Goal: Task Accomplishment & Management: Manage account settings

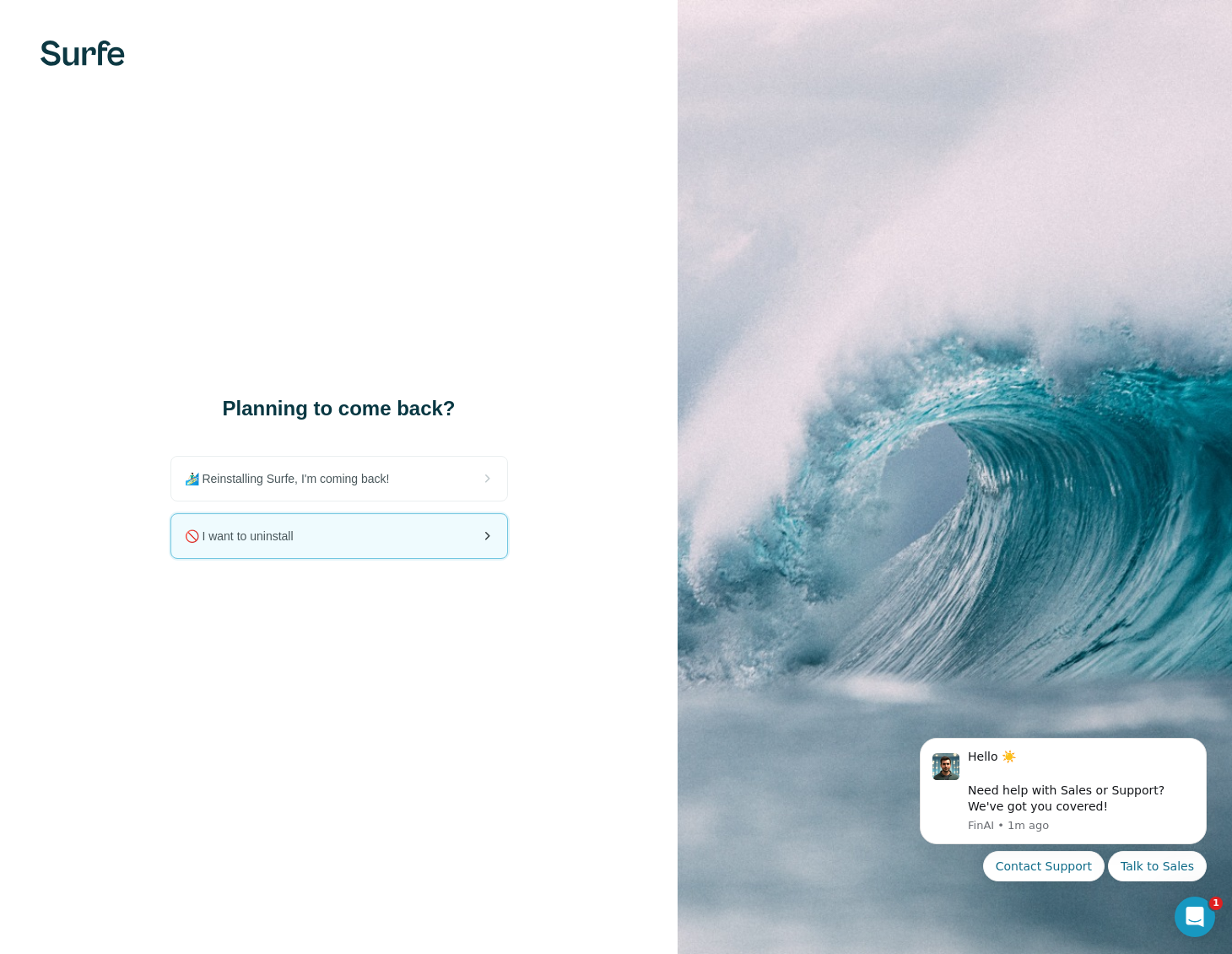
click at [359, 543] on div "🚫 I want to uninstall" at bounding box center [339, 535] width 336 height 44
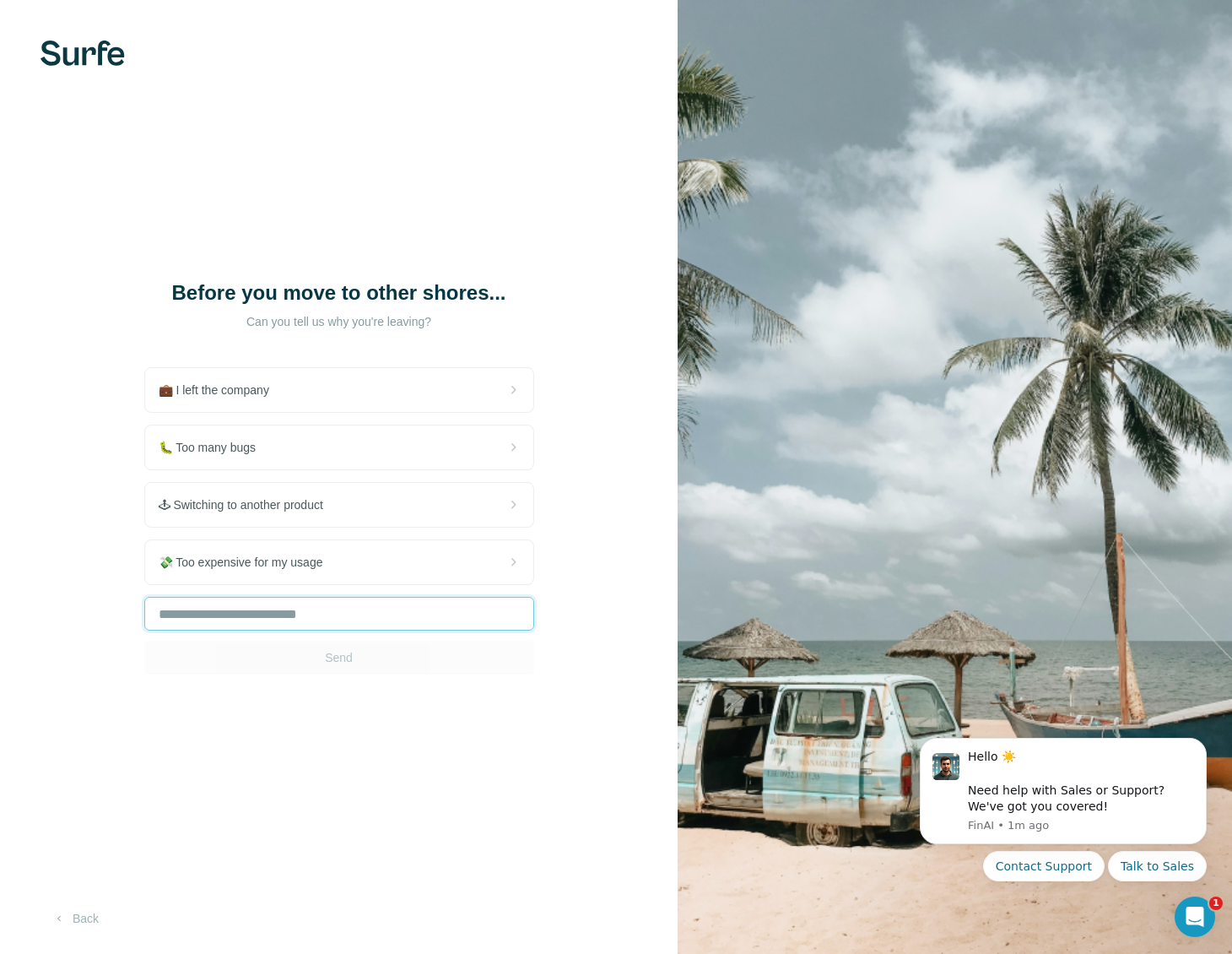
click at [239, 620] on input "text" at bounding box center [339, 614] width 390 height 34
type input "*******"
click at [375, 674] on div "Before you move to other shores... Can you tell us why you're leaving? 💼 I left…" at bounding box center [338, 477] width 678 height 954
click at [360, 657] on button "Send" at bounding box center [339, 657] width 390 height 34
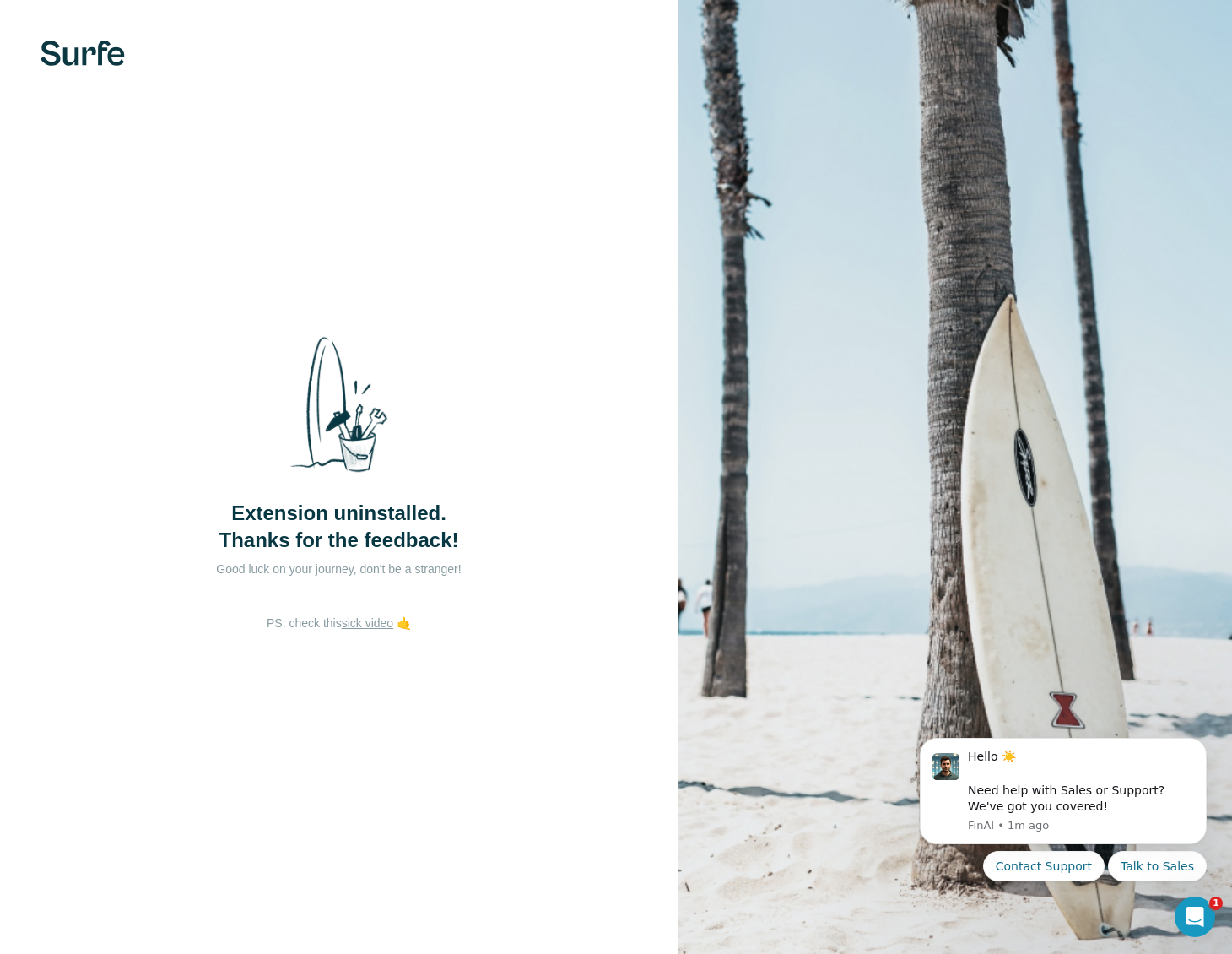
click at [500, 64] on div at bounding box center [338, 53] width 678 height 25
